Goal: Information Seeking & Learning: Compare options

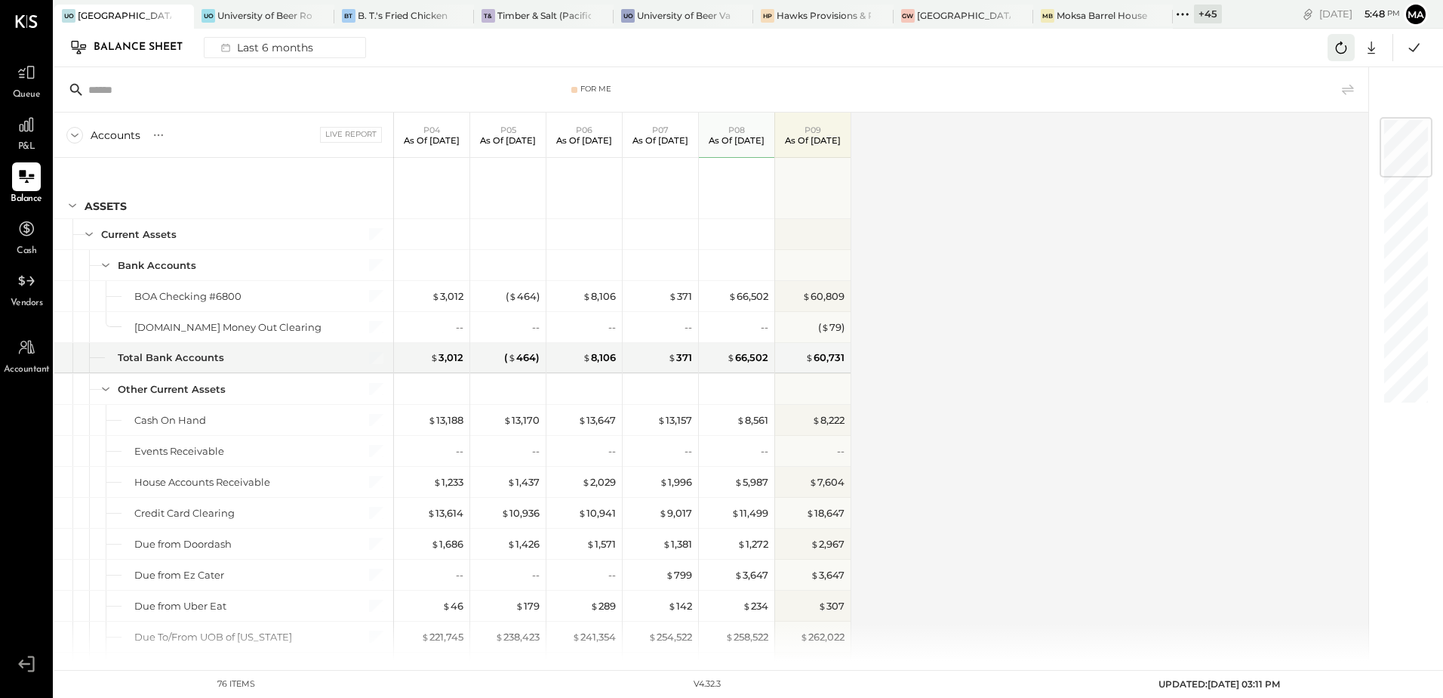
click at [1344, 48] on icon at bounding box center [1342, 48] width 20 height 20
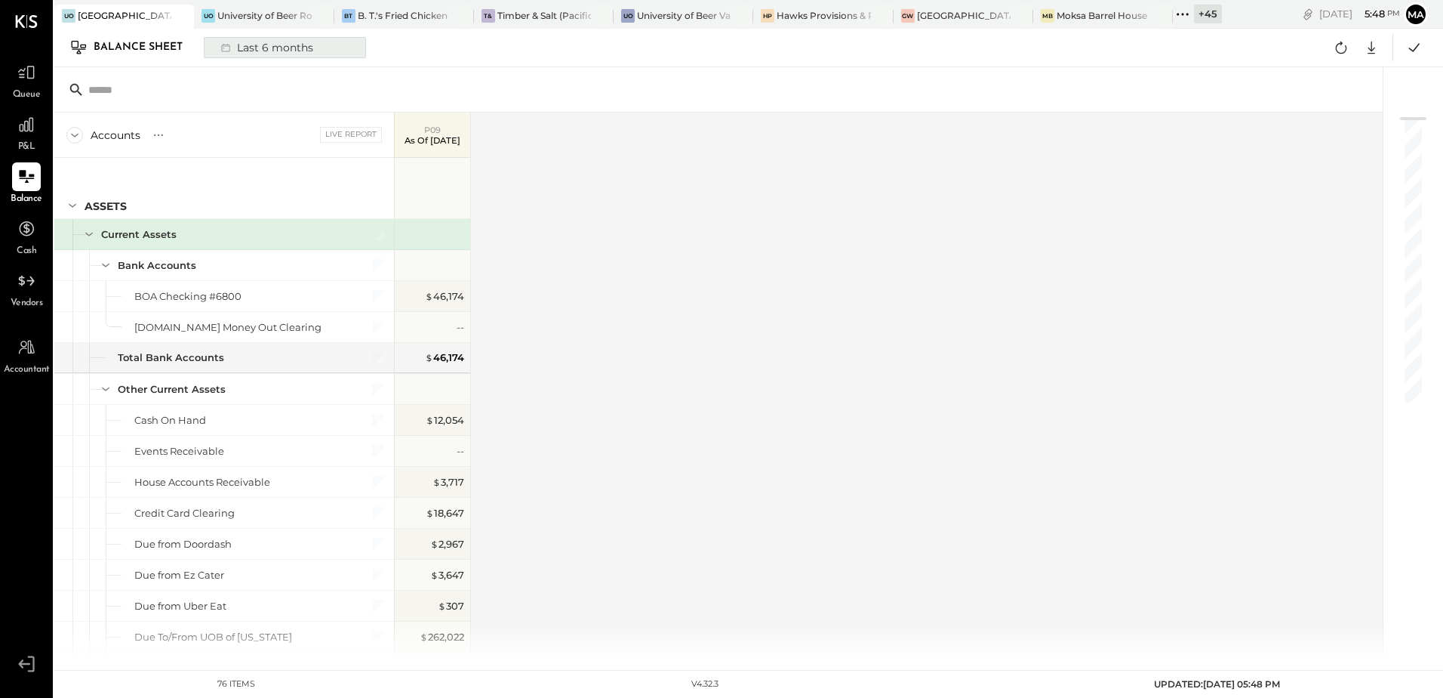
click at [268, 45] on div "Last 6 months" at bounding box center [265, 48] width 107 height 20
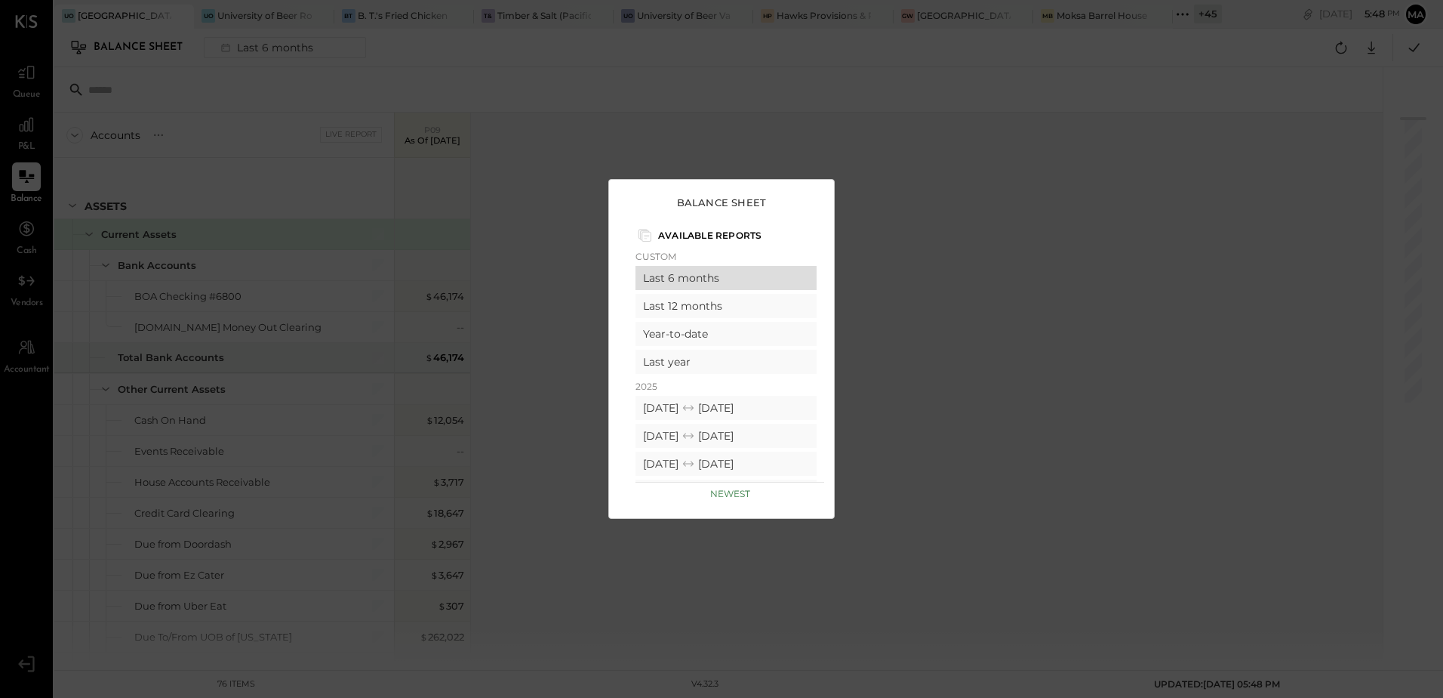
click at [686, 277] on div "Last 6 months" at bounding box center [726, 278] width 181 height 24
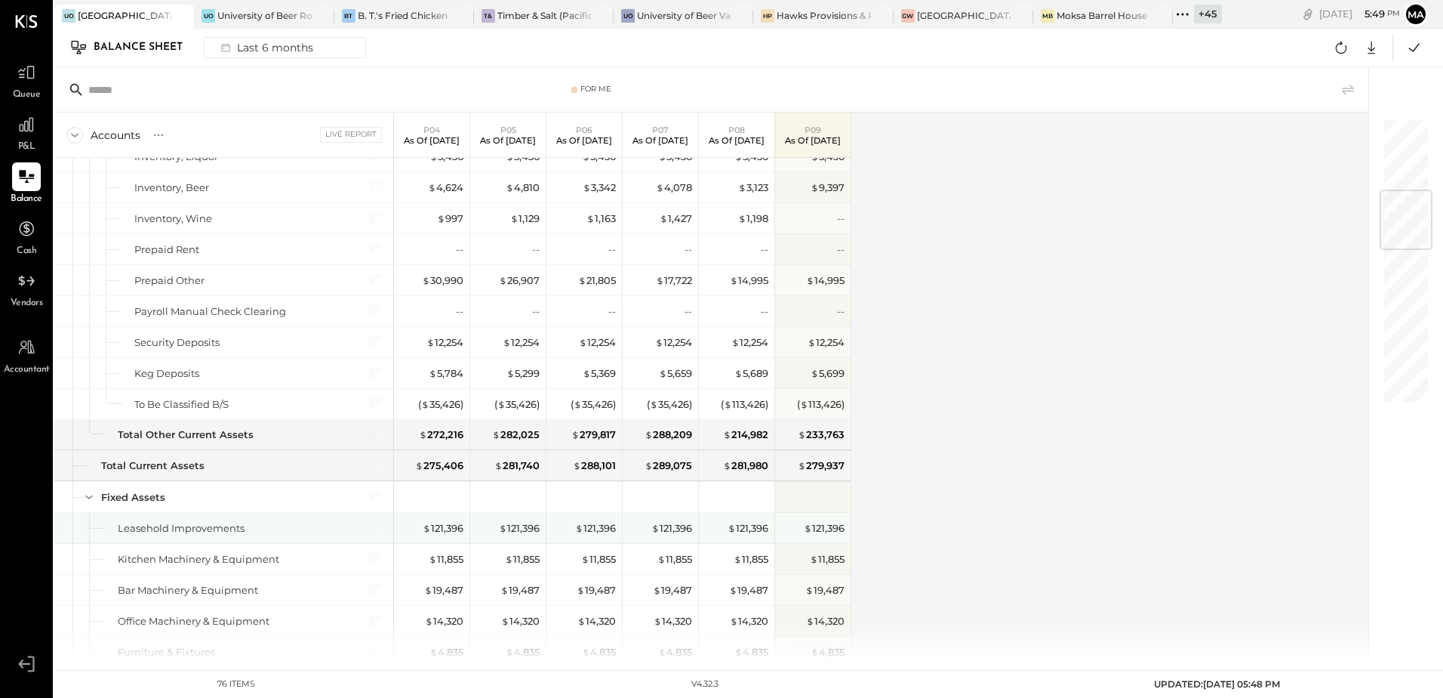
scroll to position [377, 0]
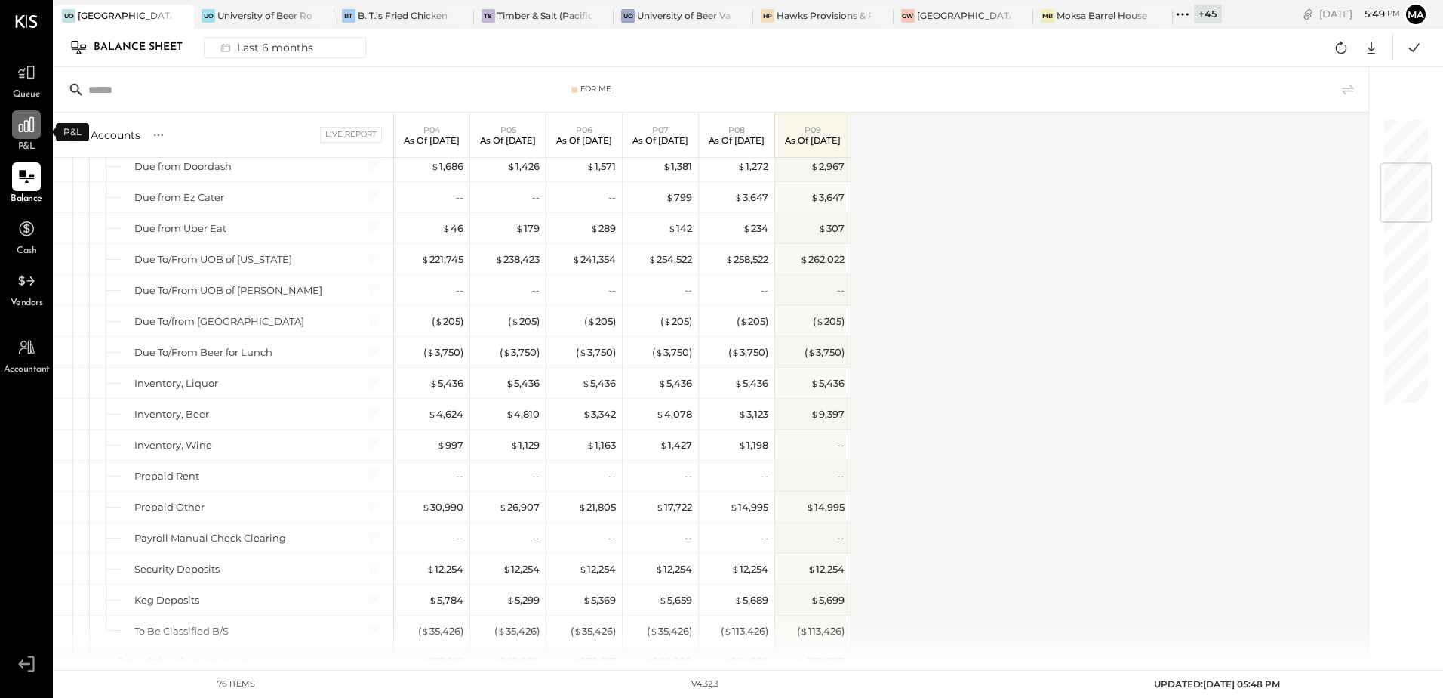
click at [25, 139] on div at bounding box center [26, 124] width 29 height 29
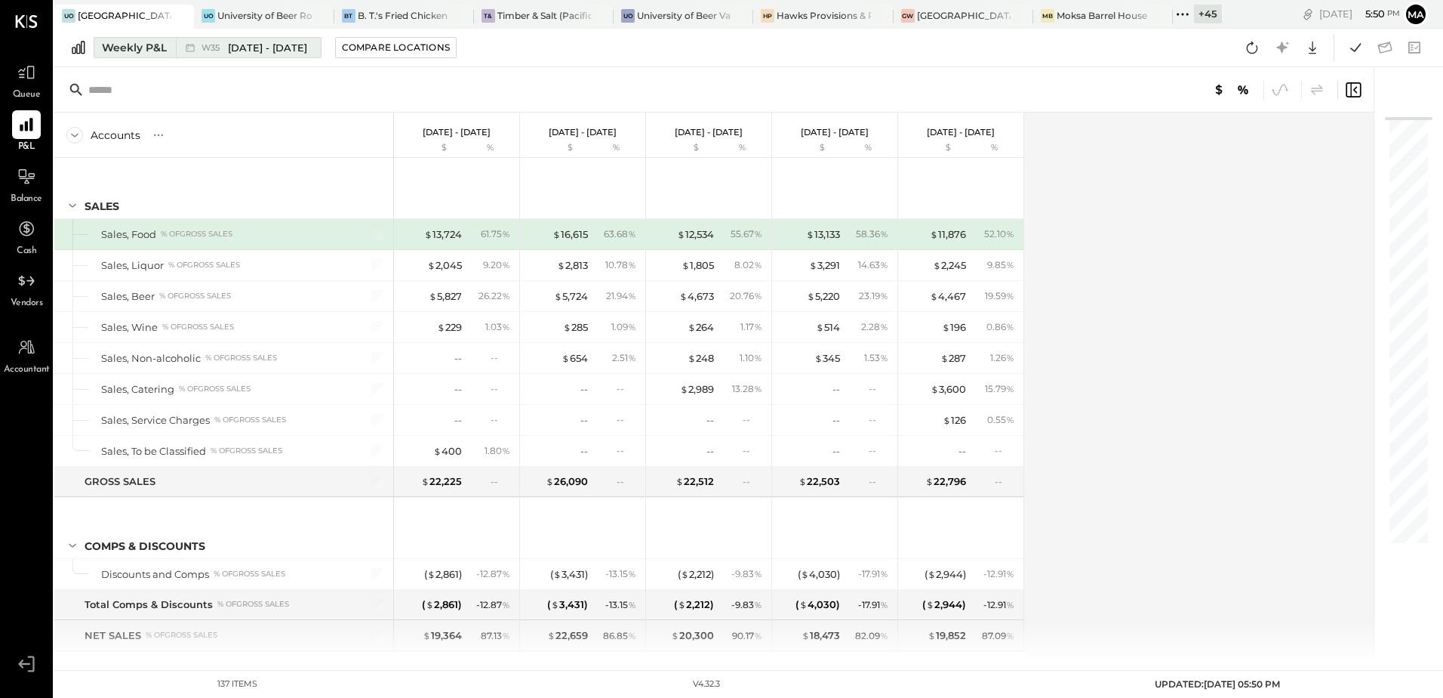
click at [140, 50] on div "Weekly P&L" at bounding box center [134, 47] width 65 height 15
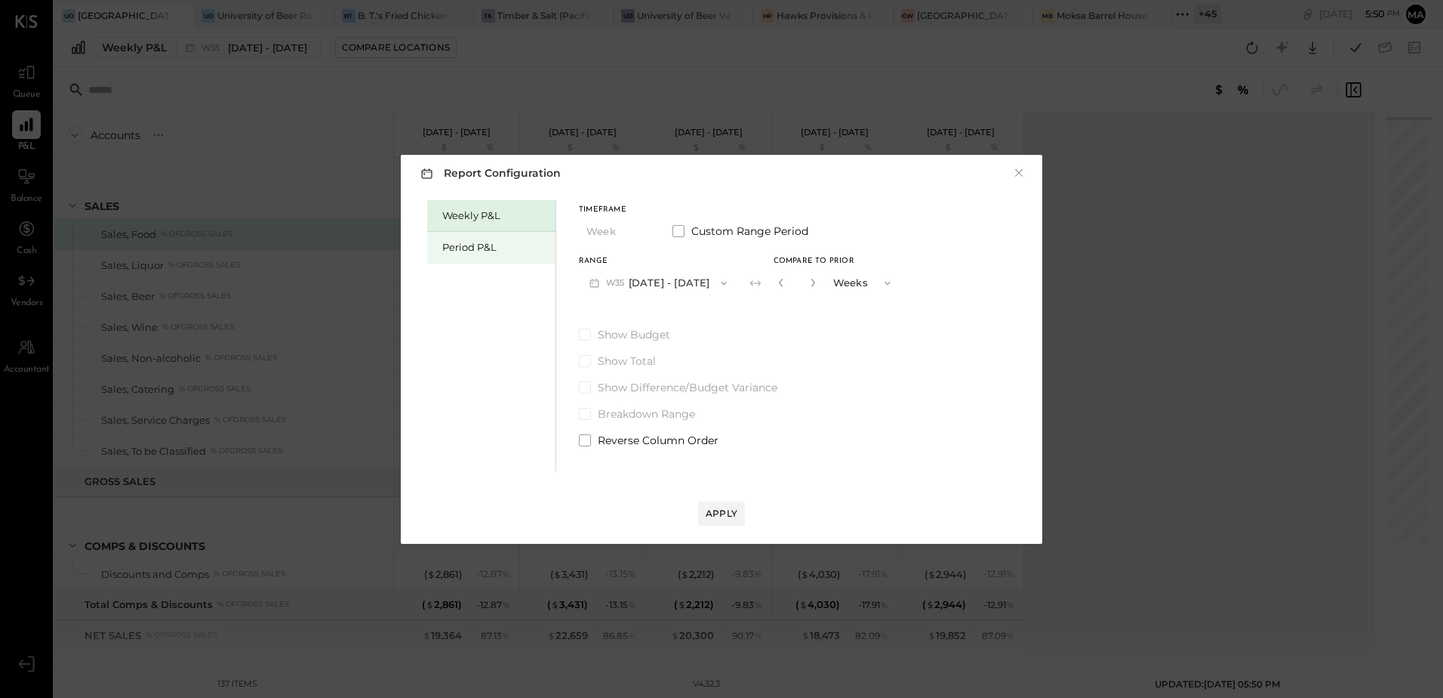
click at [487, 248] on div "Period P&L" at bounding box center [495, 247] width 106 height 14
click at [704, 288] on button "P09 [DATE] - [DATE]" at bounding box center [657, 283] width 157 height 28
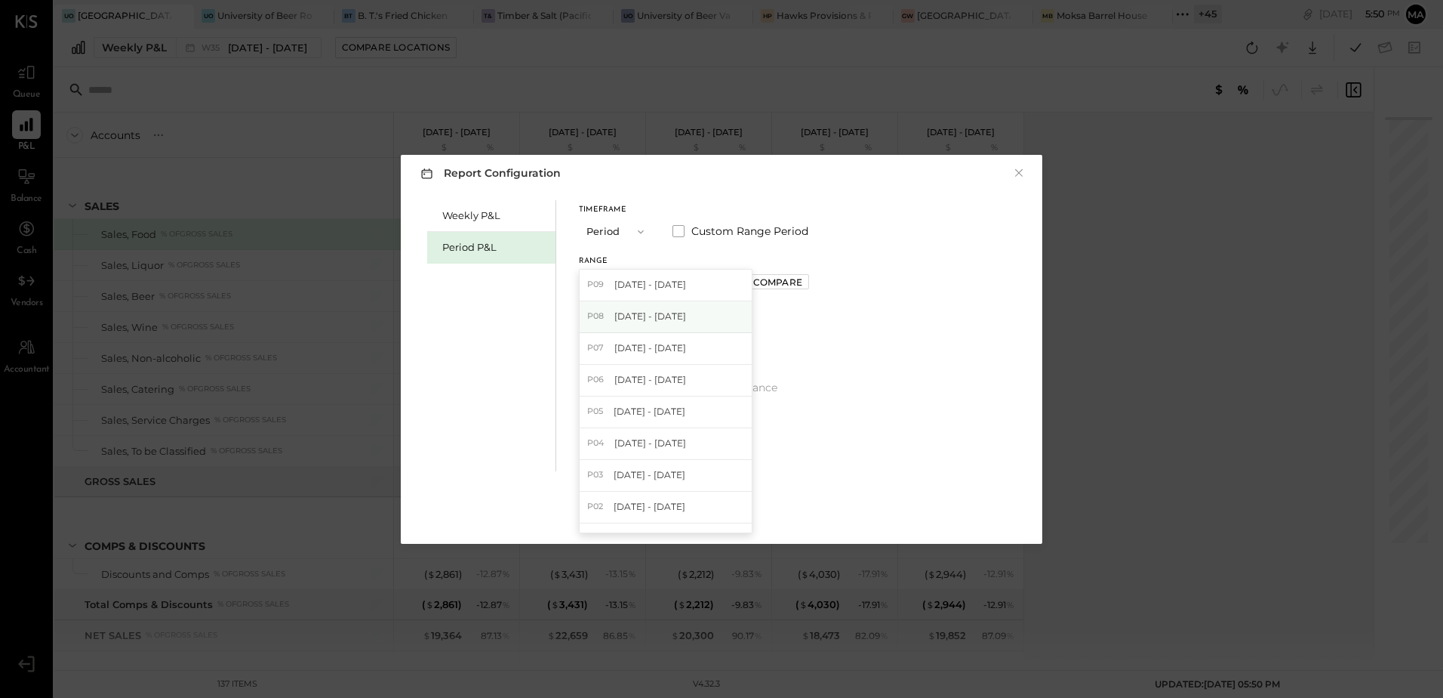
click at [712, 317] on div "P08 [DATE] - [DATE]" at bounding box center [666, 317] width 172 height 32
click at [803, 281] on div "Compare" at bounding box center [777, 282] width 49 height 13
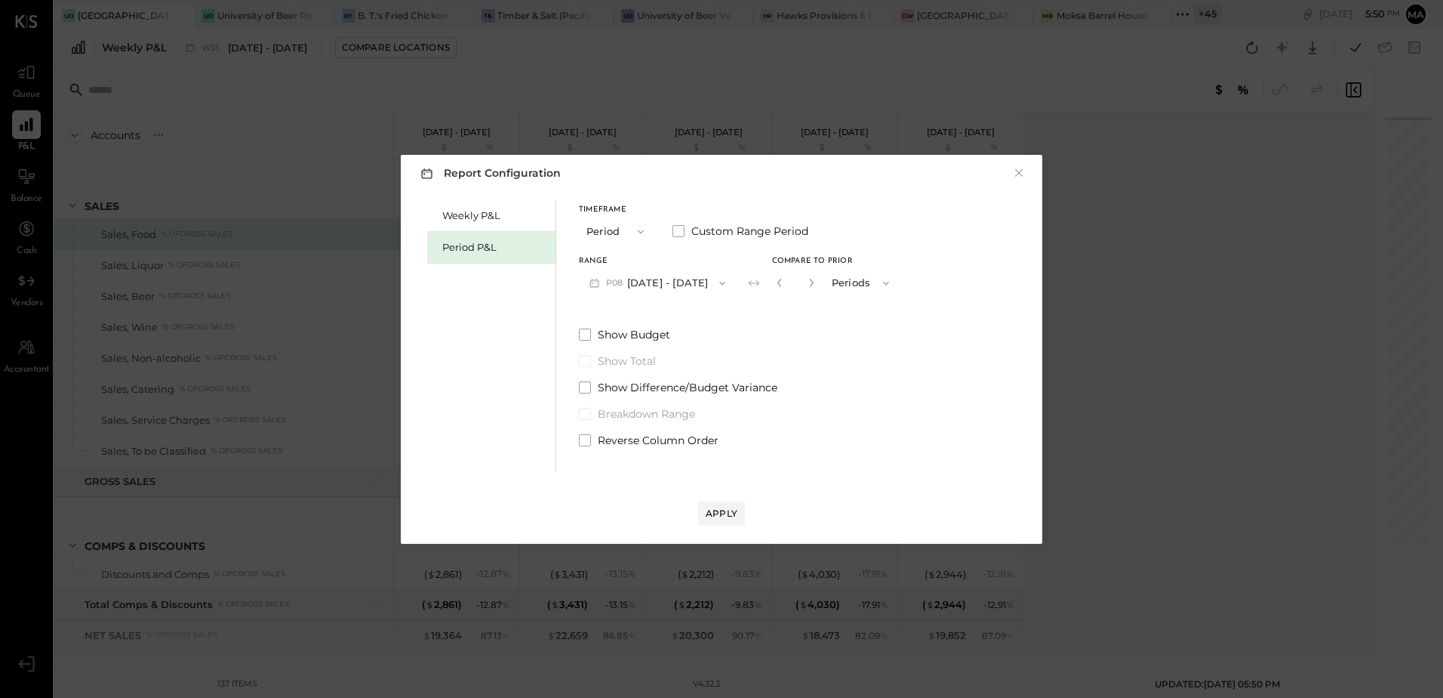
click at [781, 281] on icon "button" at bounding box center [780, 283] width 4 height 8
click at [803, 281] on div "Compare" at bounding box center [777, 282] width 49 height 13
click at [816, 284] on icon "button" at bounding box center [811, 282] width 9 height 9
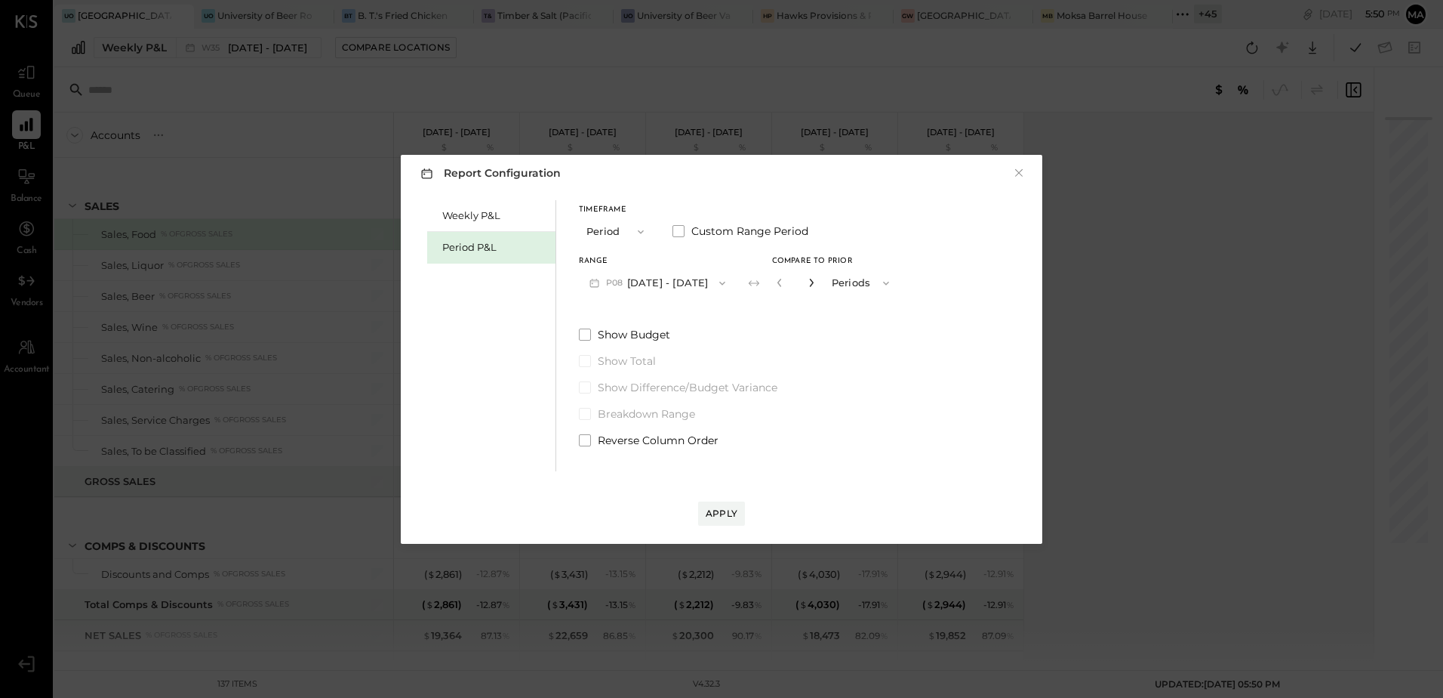
click at [816, 284] on icon "button" at bounding box center [811, 282] width 9 height 9
type input "*"
click at [724, 515] on div "Apply" at bounding box center [722, 513] width 32 height 13
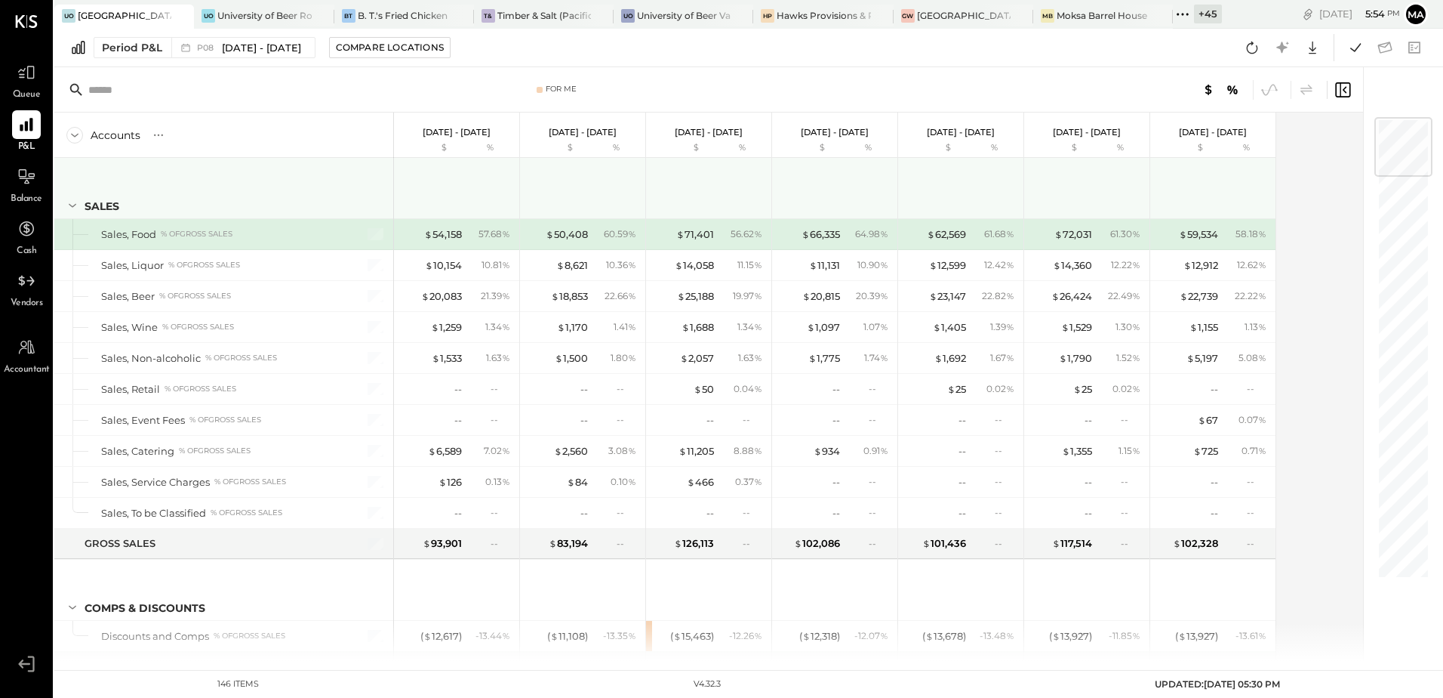
click at [72, 204] on icon at bounding box center [72, 205] width 17 height 17
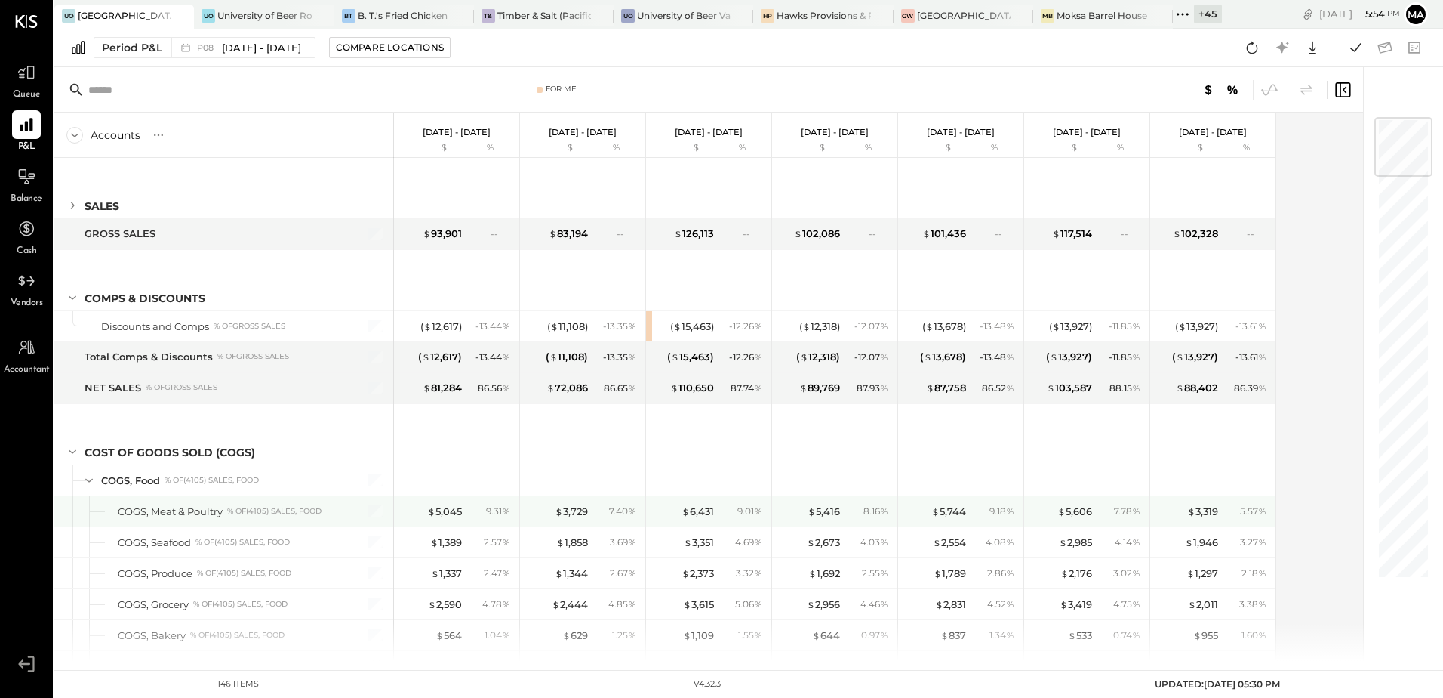
scroll to position [151, 0]
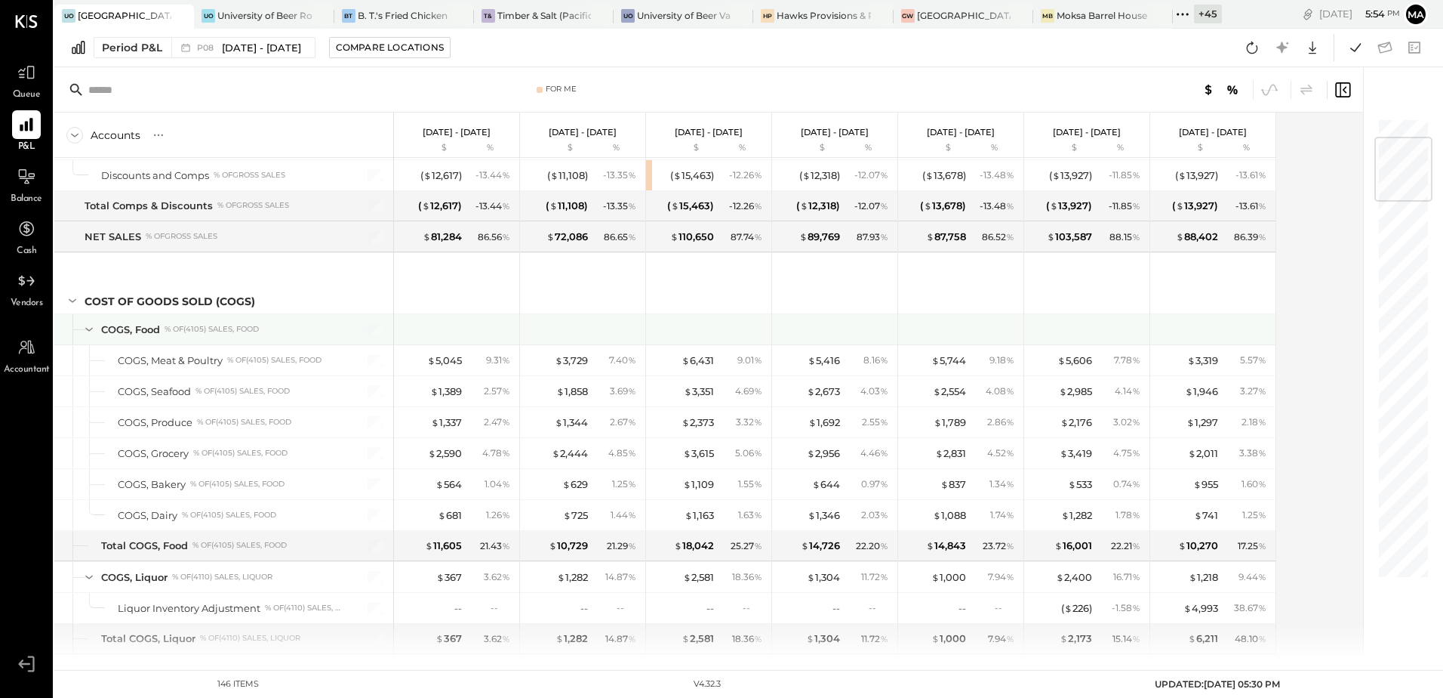
click at [77, 329] on div at bounding box center [74, 329] width 5 height 30
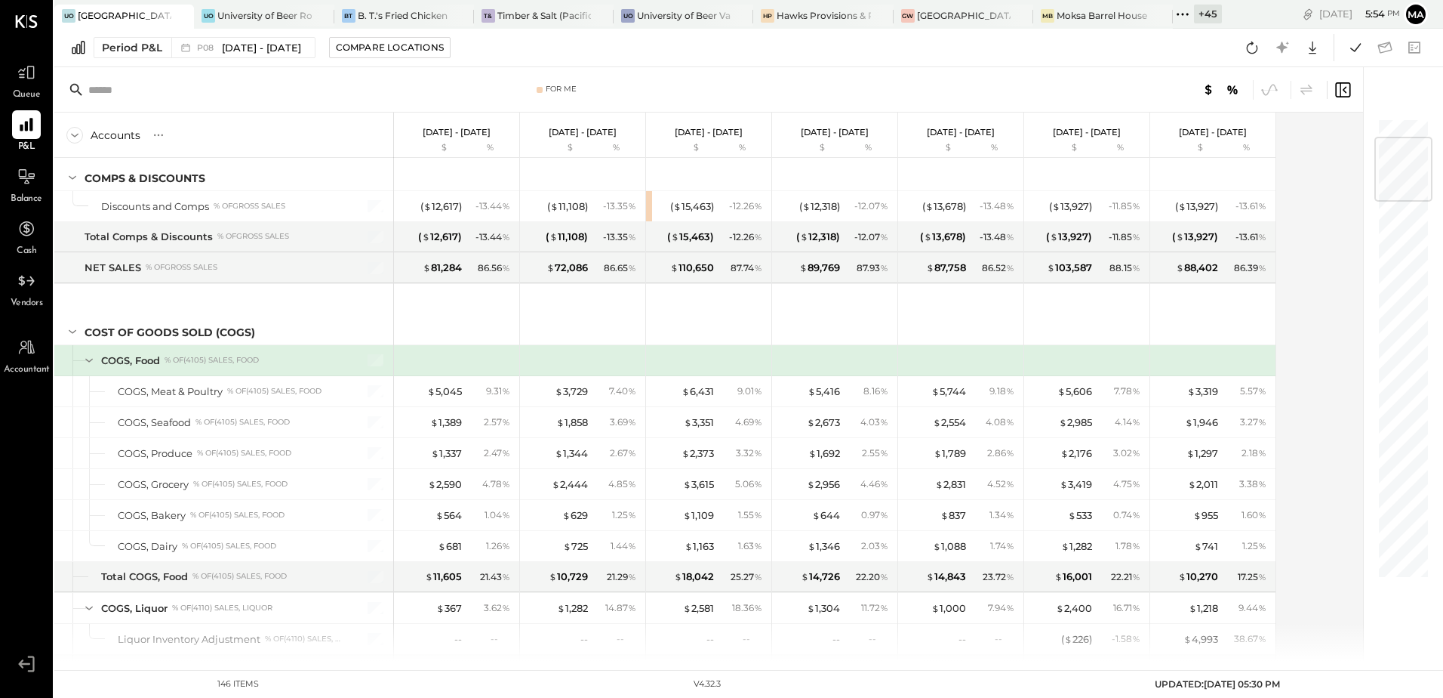
scroll to position [182, 0]
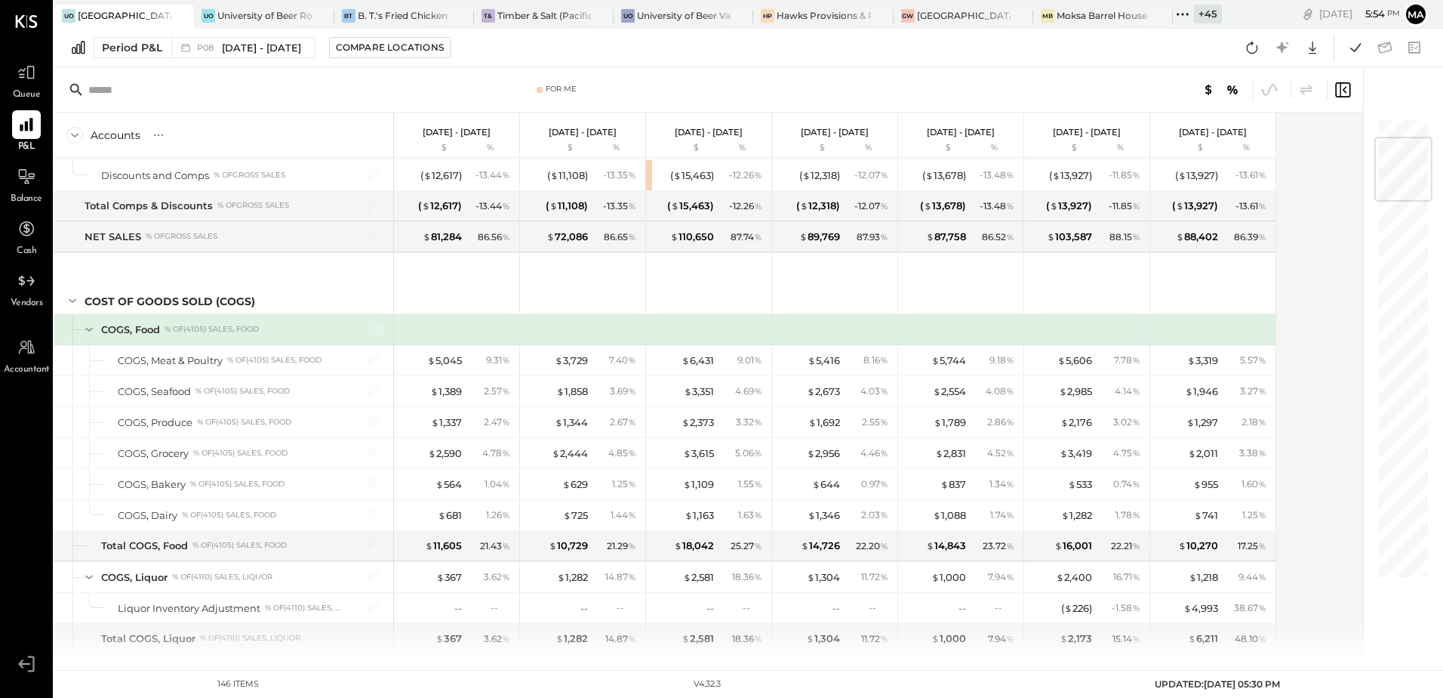
click at [89, 331] on icon at bounding box center [89, 329] width 17 height 17
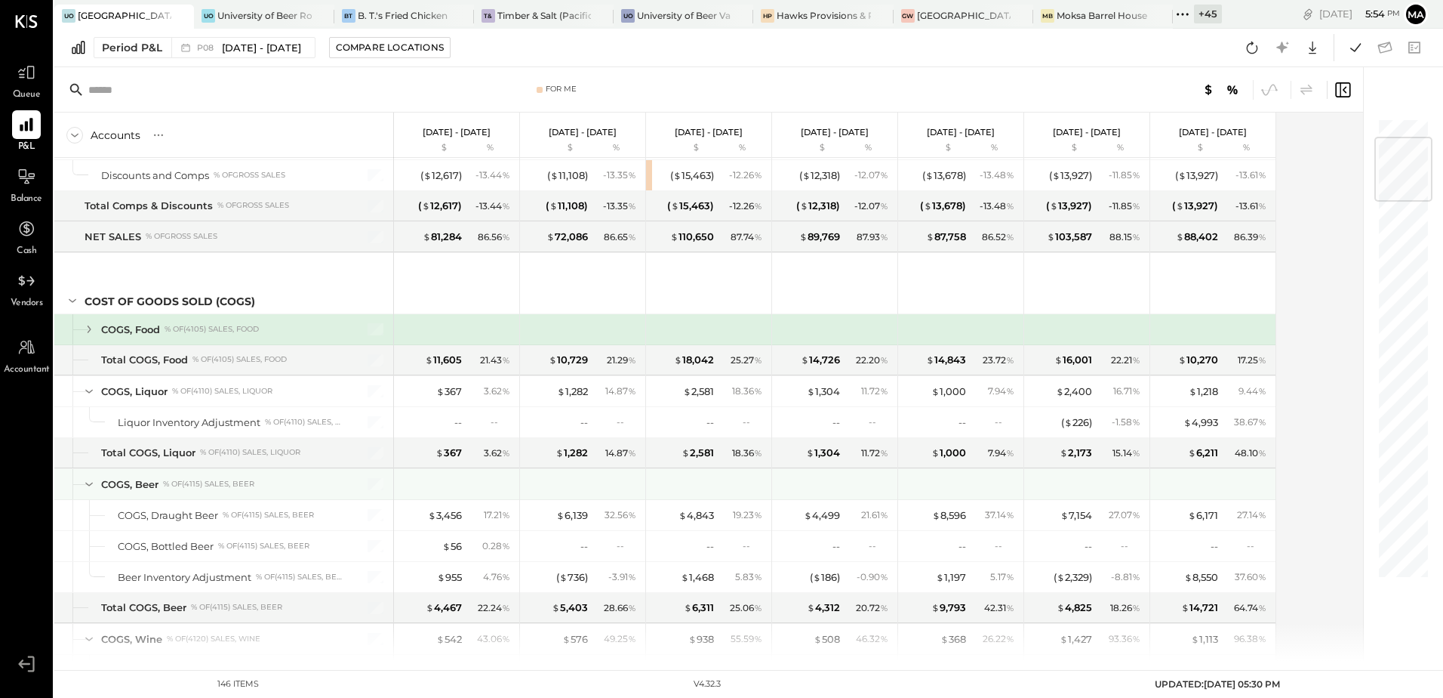
click at [86, 485] on icon at bounding box center [89, 484] width 17 height 17
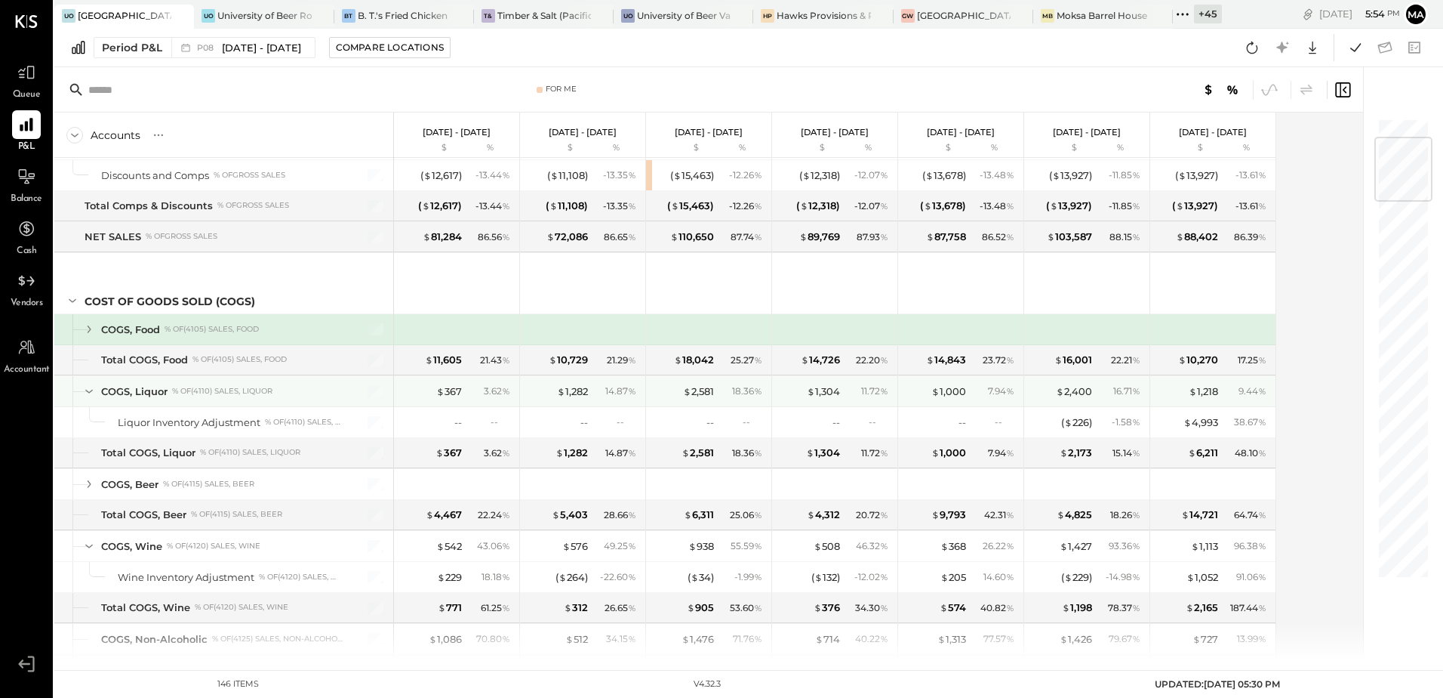
click at [88, 391] on icon at bounding box center [89, 391] width 17 height 17
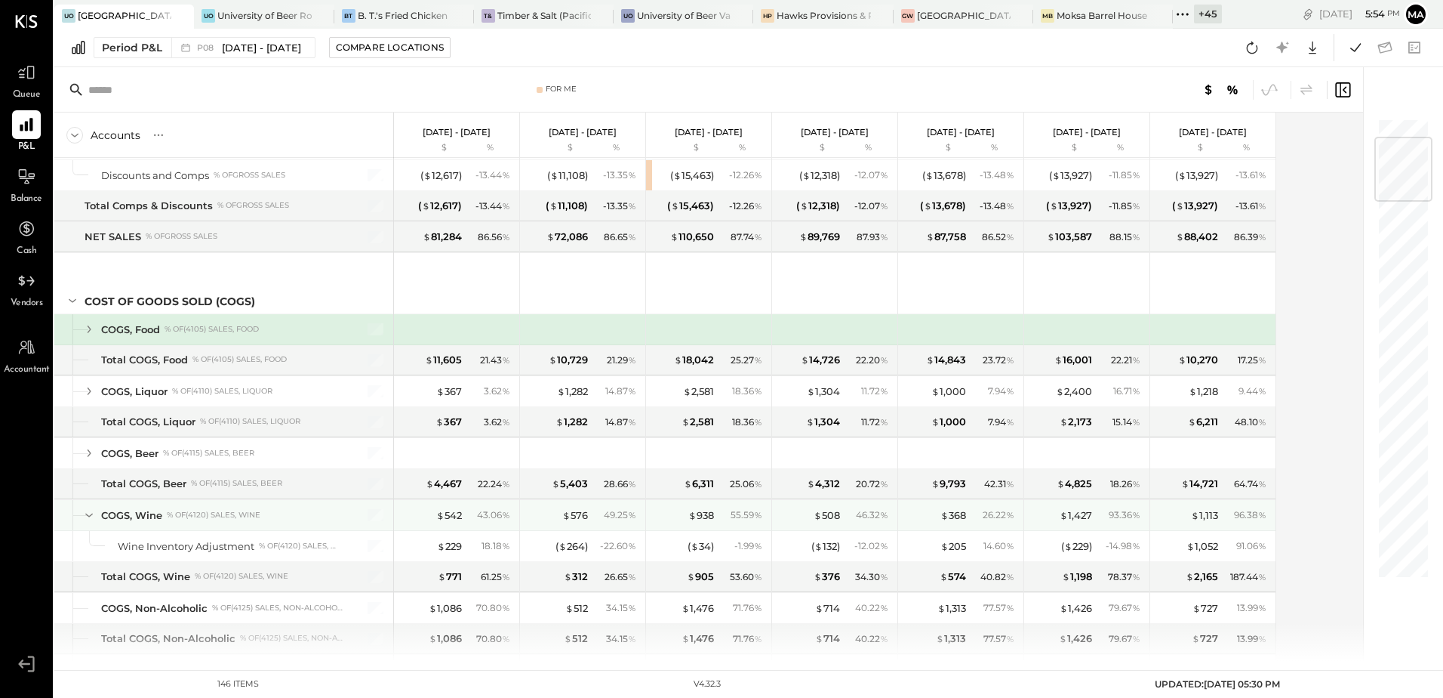
click at [88, 516] on icon at bounding box center [89, 515] width 8 height 4
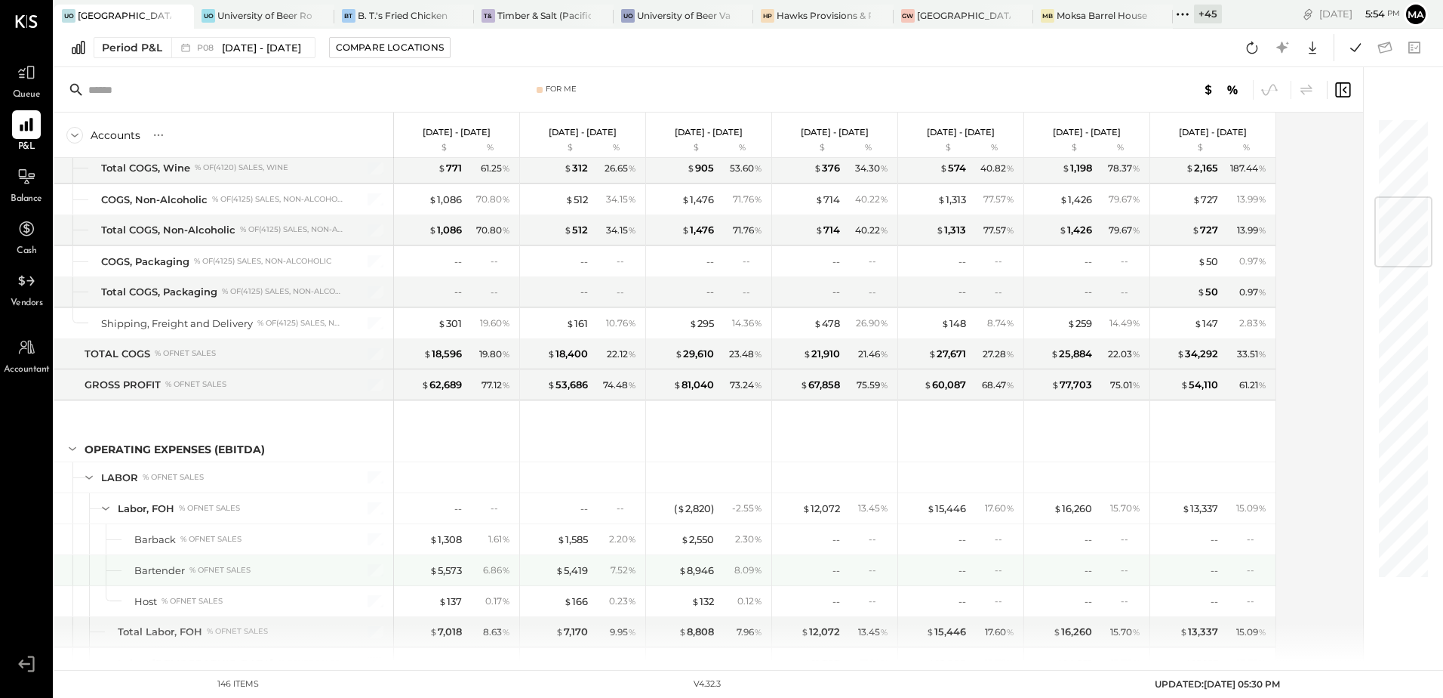
scroll to position [710, 0]
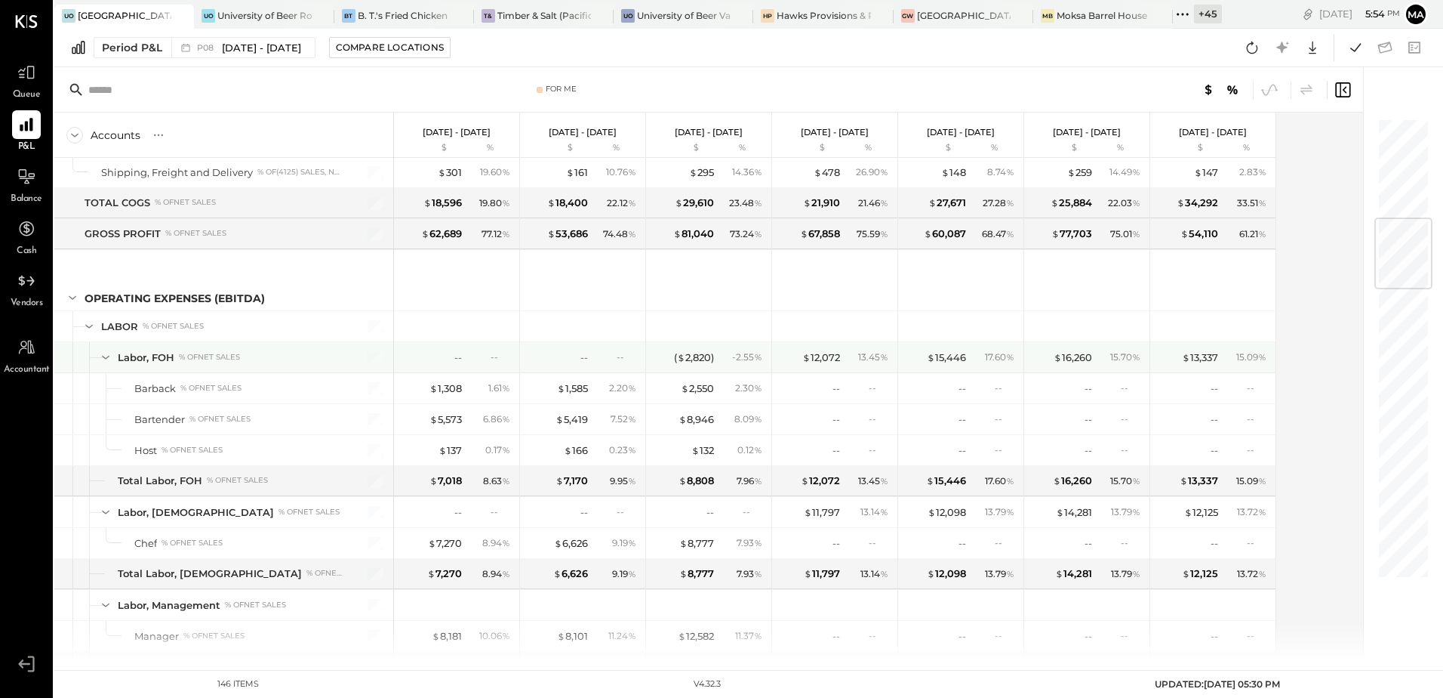
click at [105, 353] on icon at bounding box center [105, 357] width 17 height 17
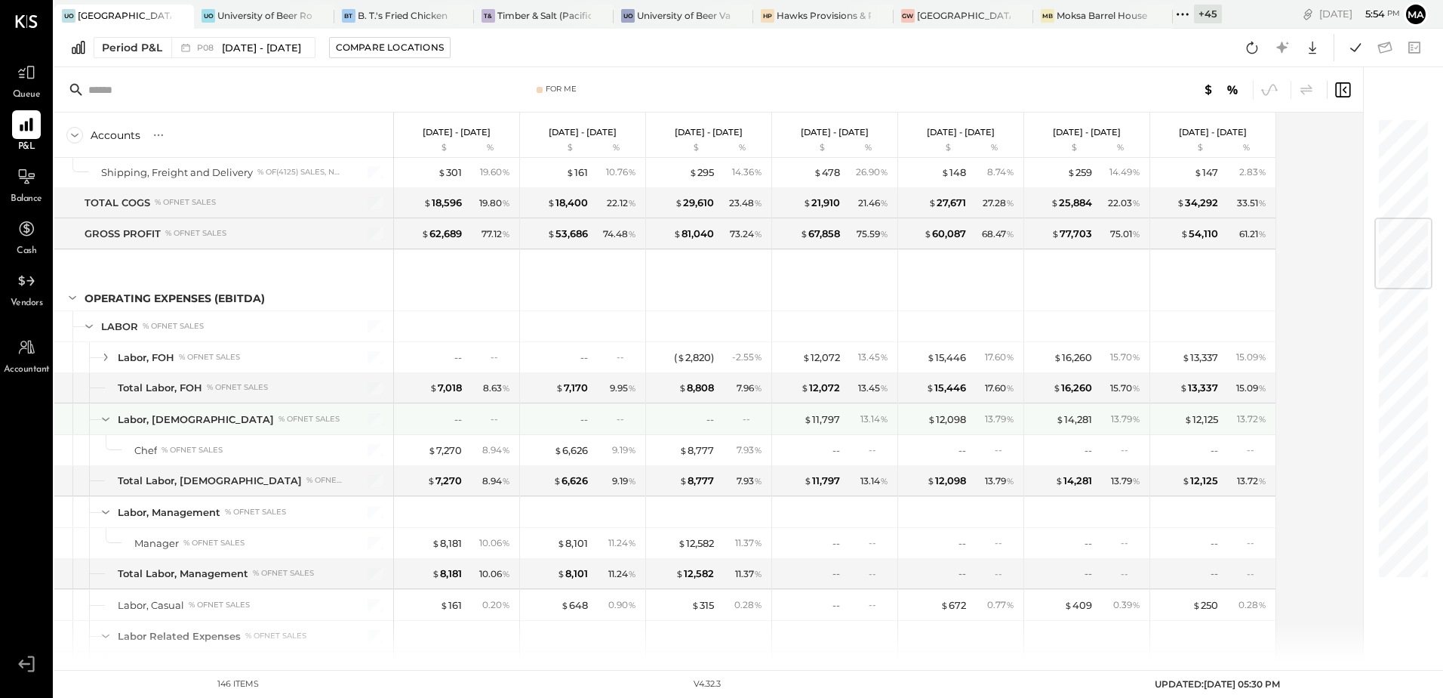
click at [99, 418] on icon at bounding box center [105, 419] width 17 height 17
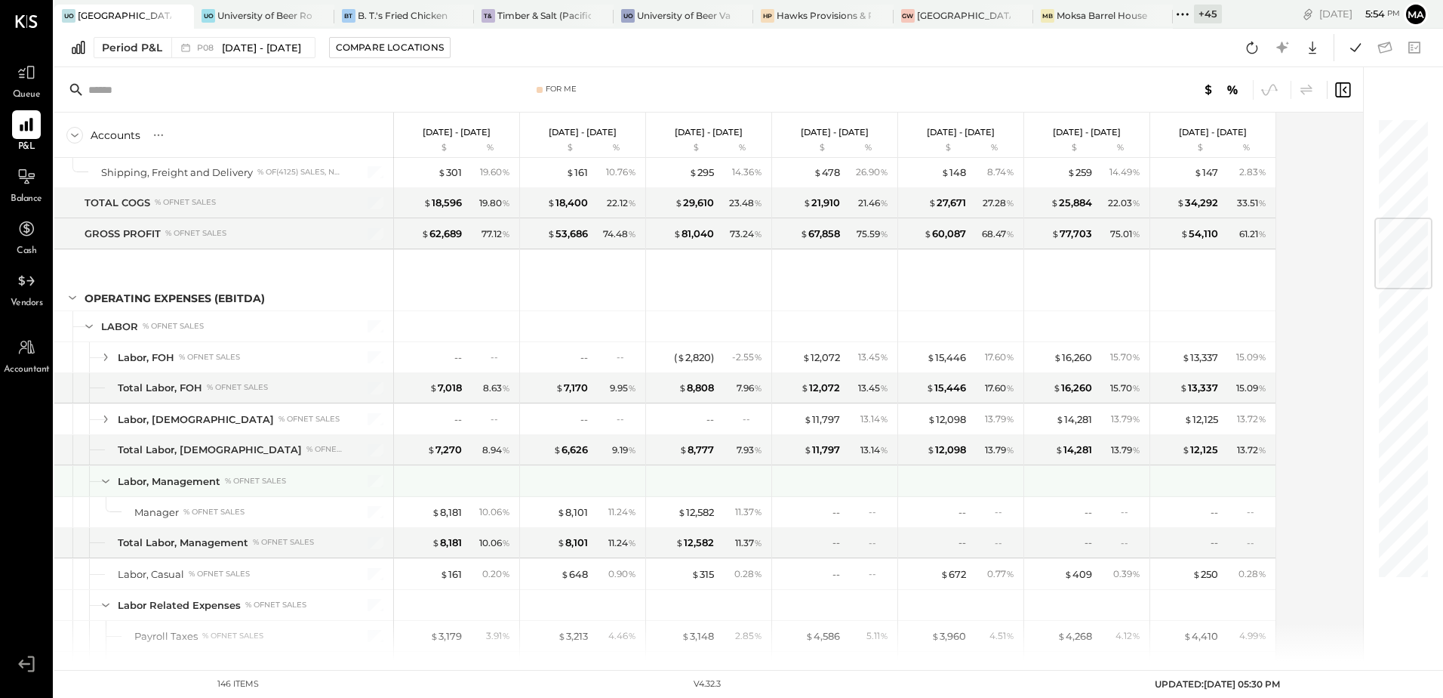
click at [103, 482] on icon at bounding box center [105, 481] width 17 height 17
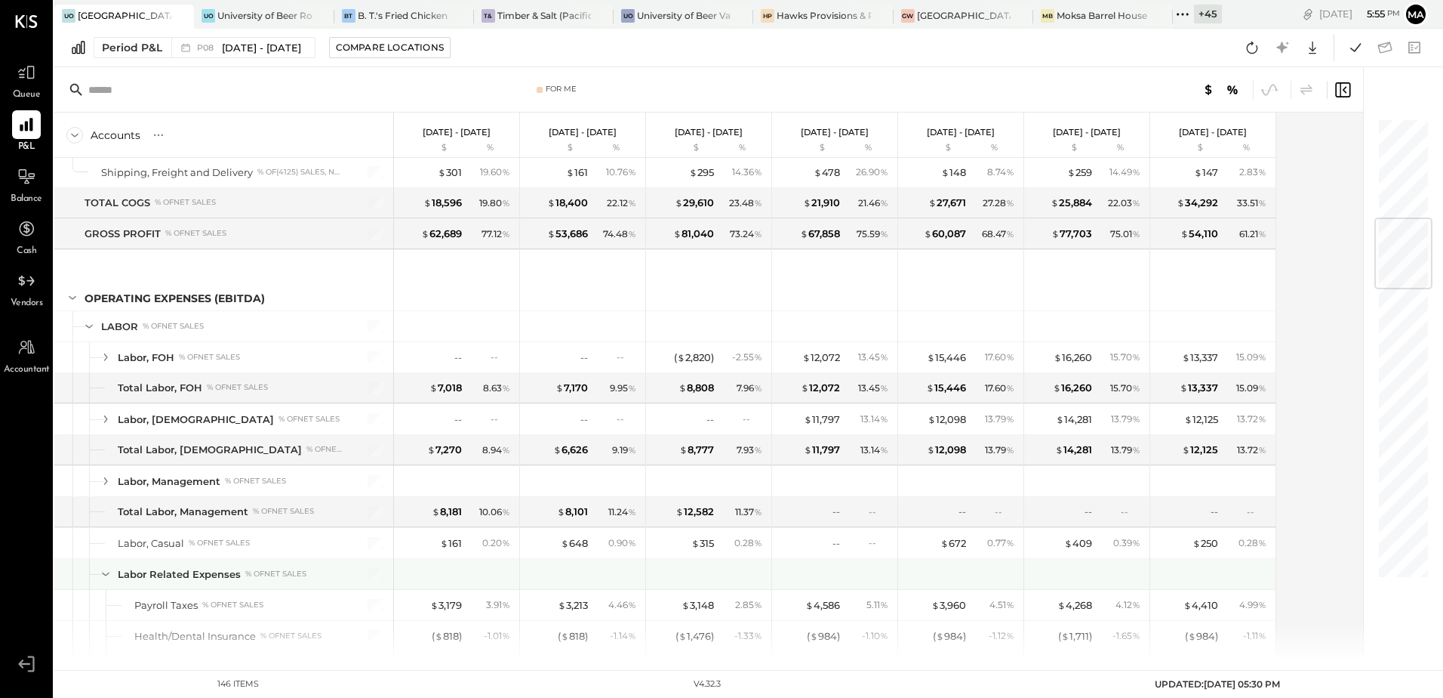
scroll to position [786, 0]
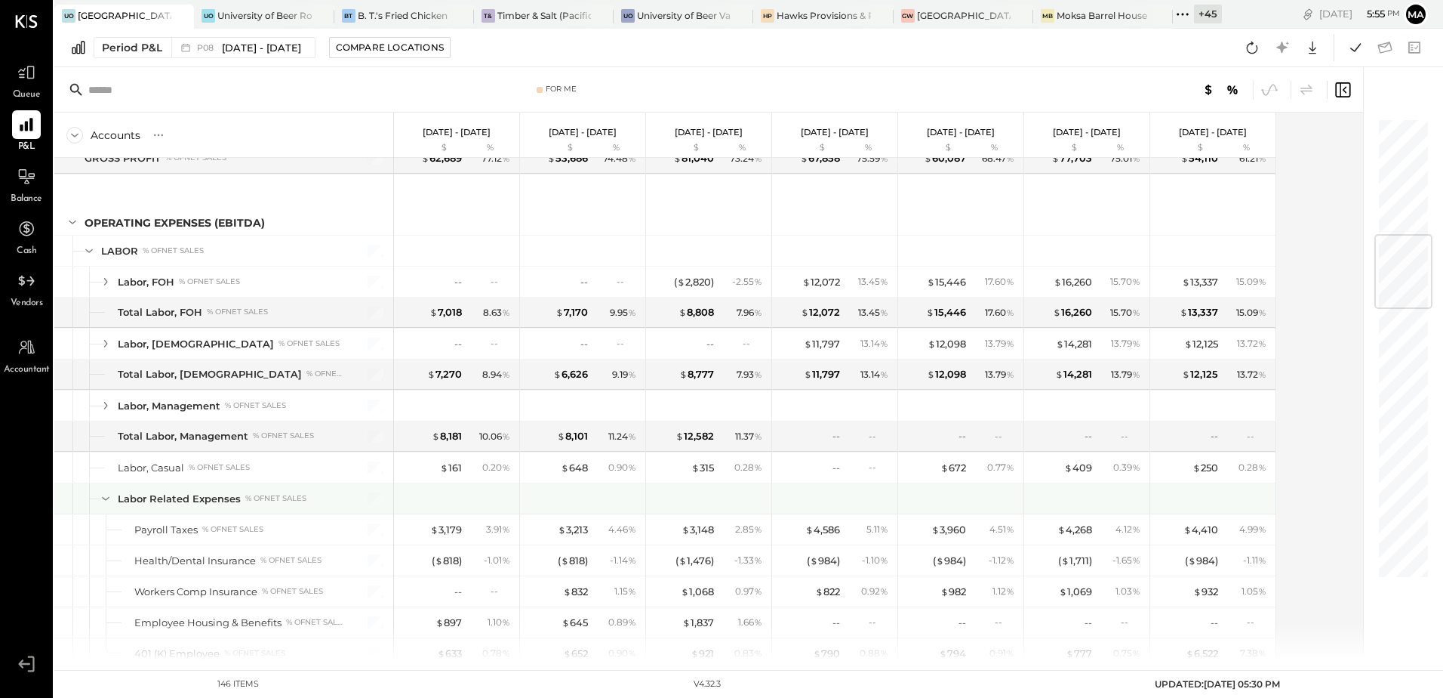
click at [98, 497] on icon at bounding box center [105, 498] width 17 height 17
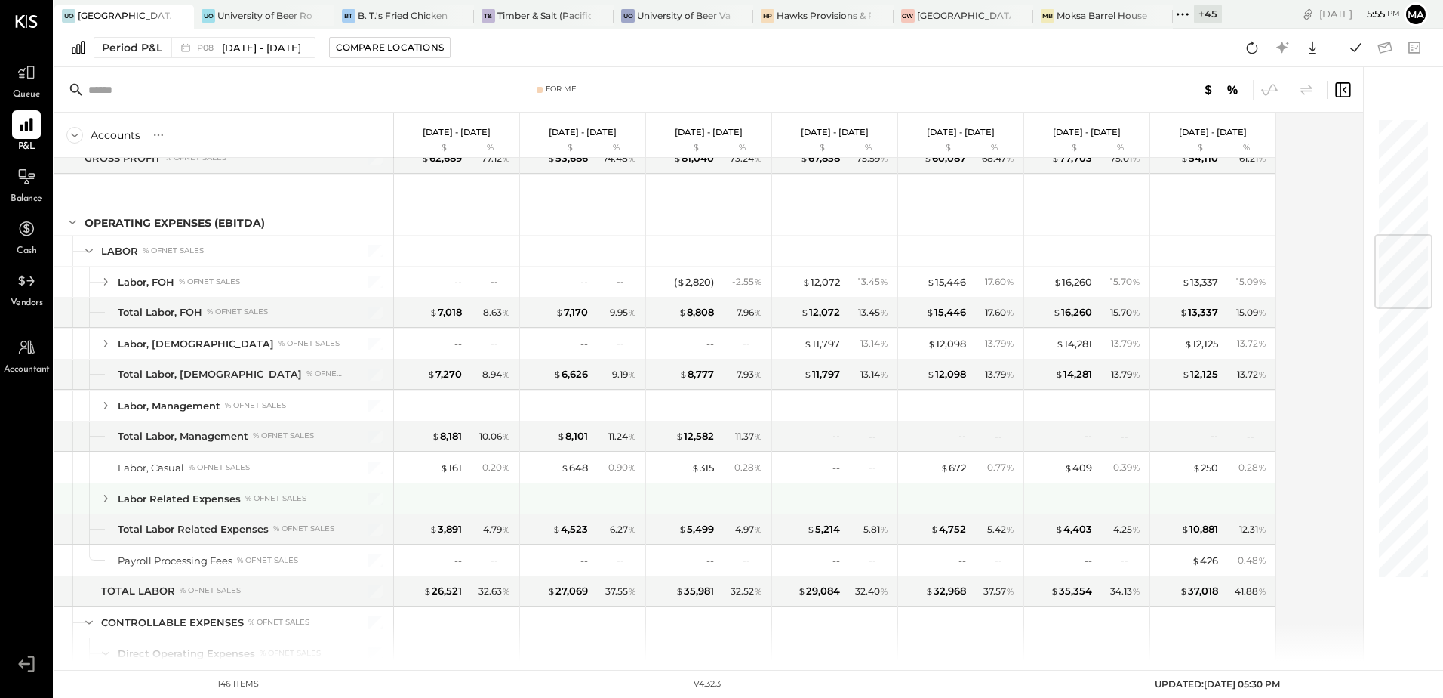
click at [107, 497] on icon at bounding box center [105, 498] width 17 height 17
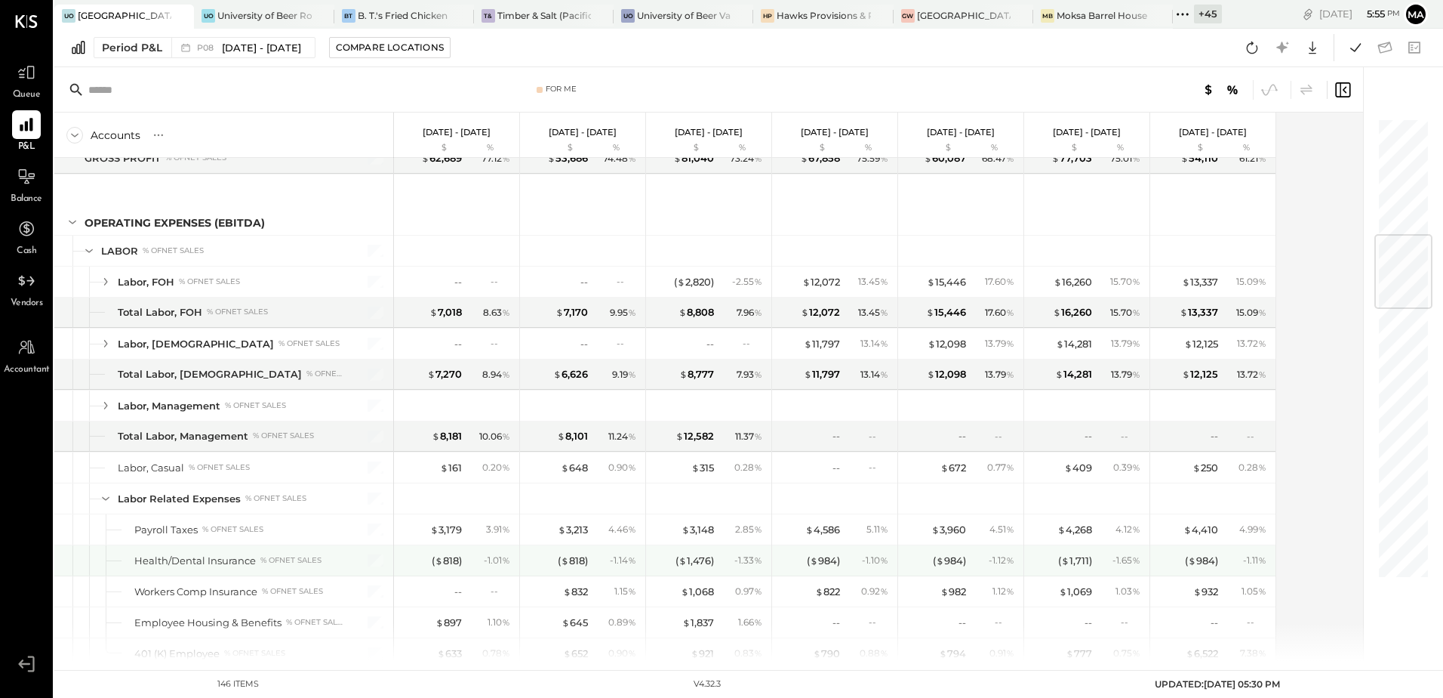
scroll to position [861, 0]
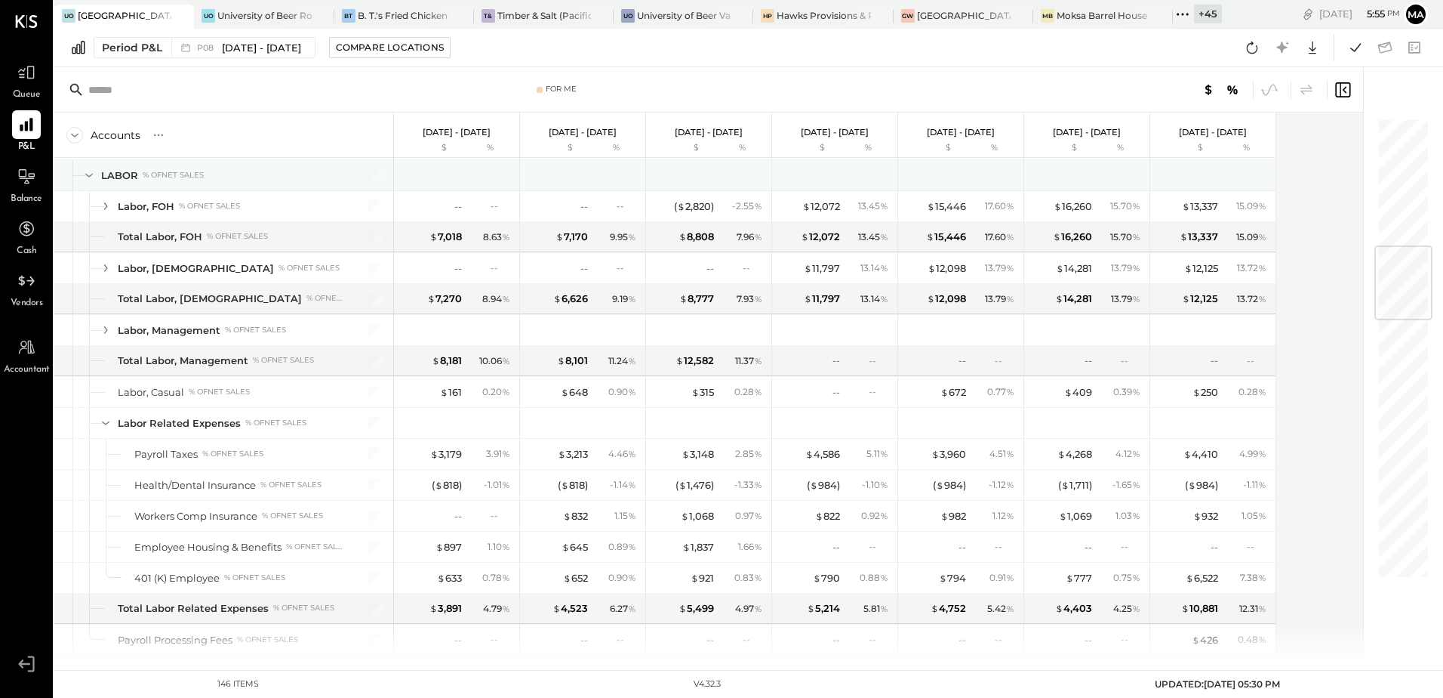
click at [91, 180] on icon at bounding box center [89, 175] width 17 height 17
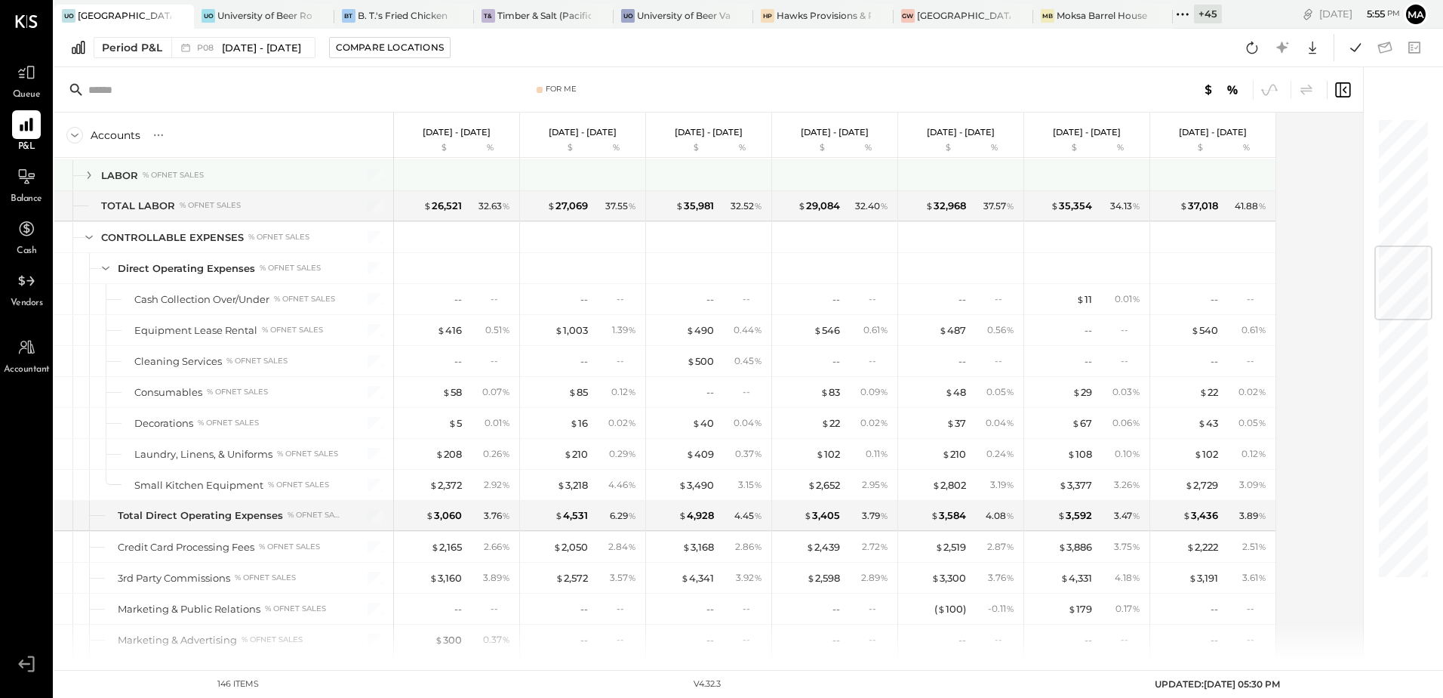
click at [87, 177] on icon at bounding box center [89, 175] width 17 height 17
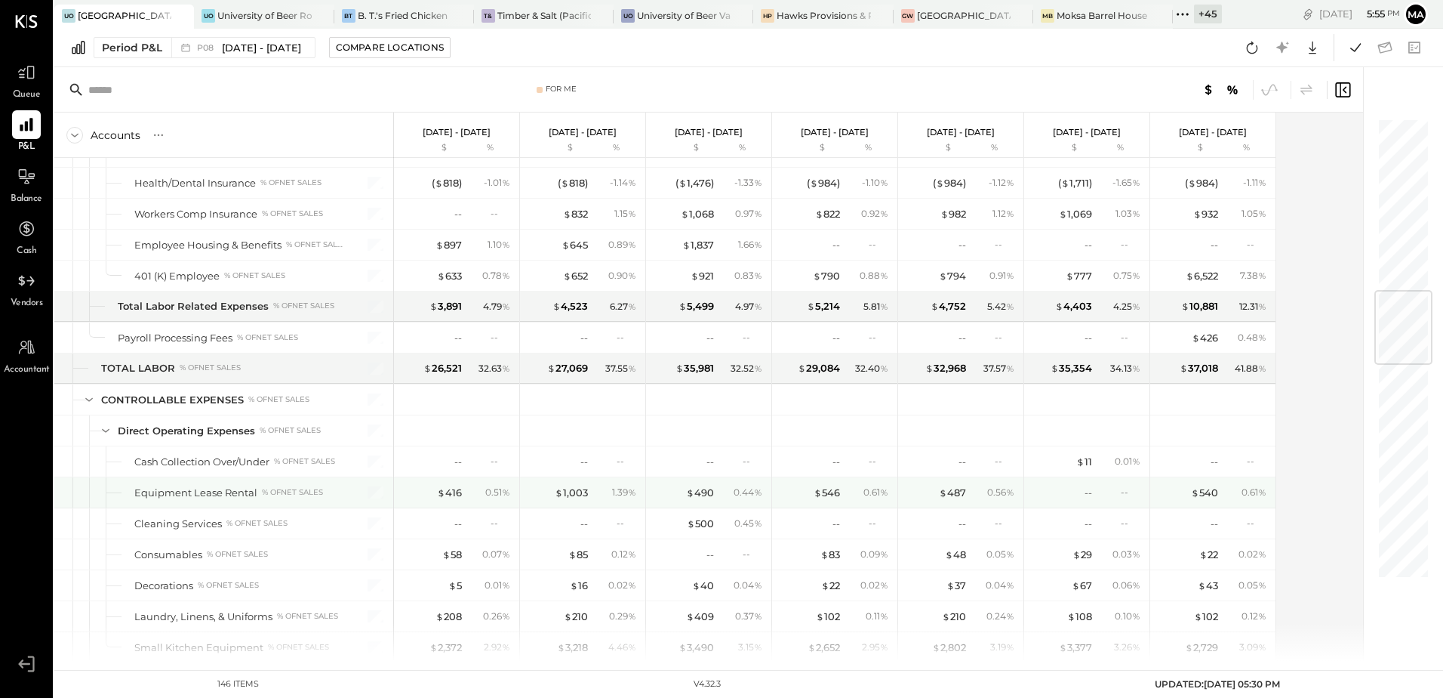
scroll to position [937, 0]
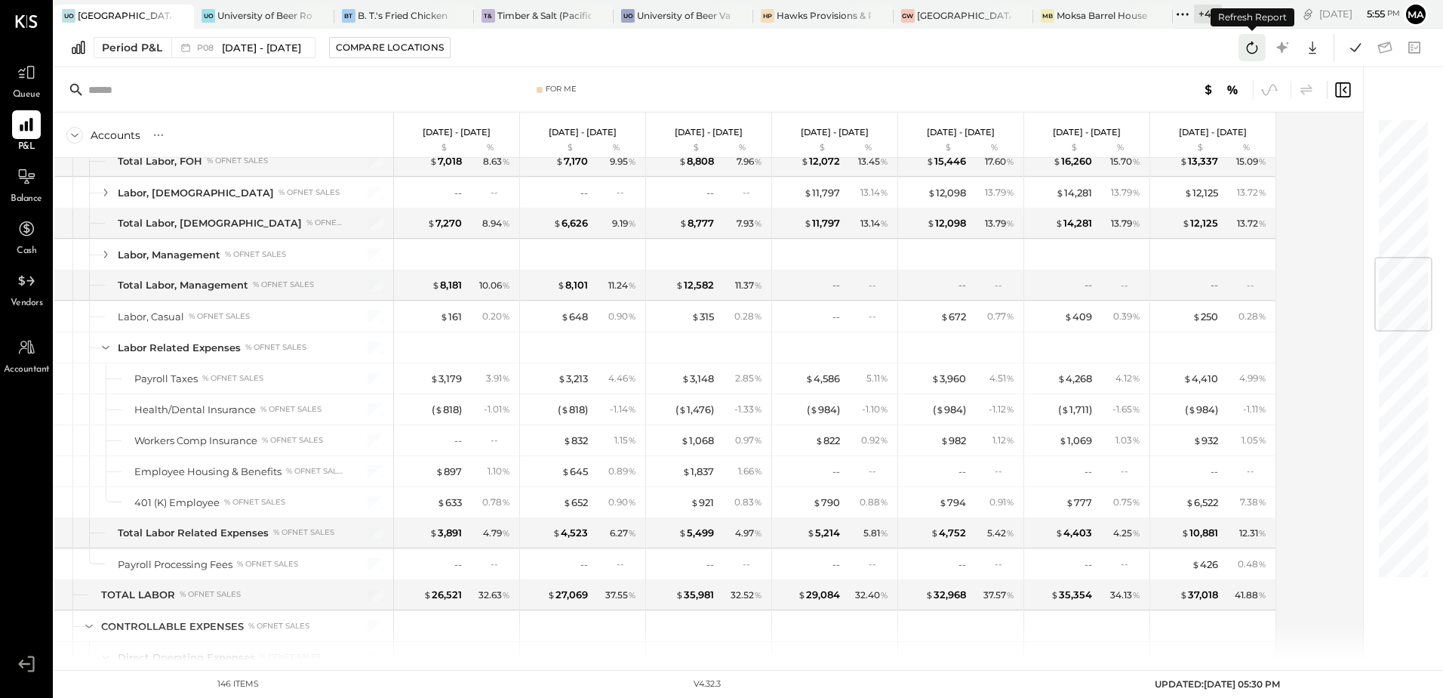
click at [1252, 48] on icon at bounding box center [1253, 48] width 20 height 20
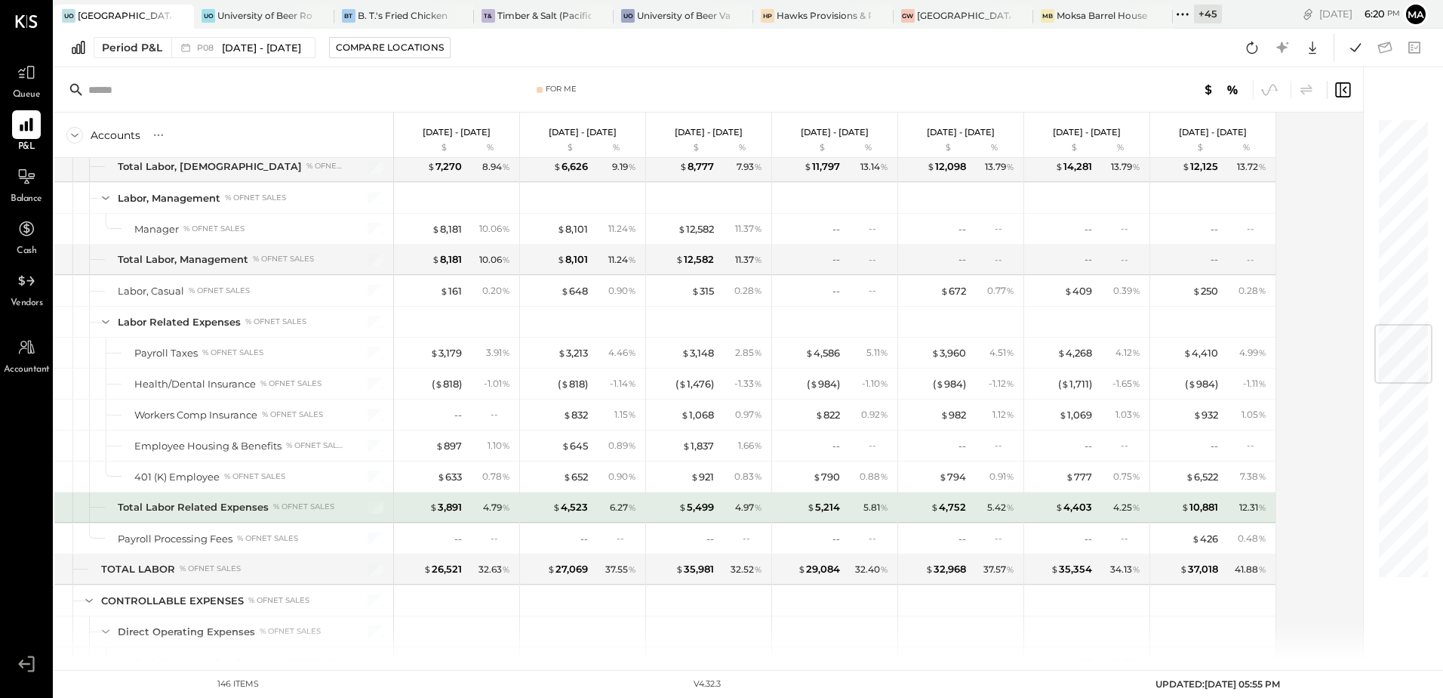
scroll to position [1887, 0]
